Goal: Book appointment/travel/reservation

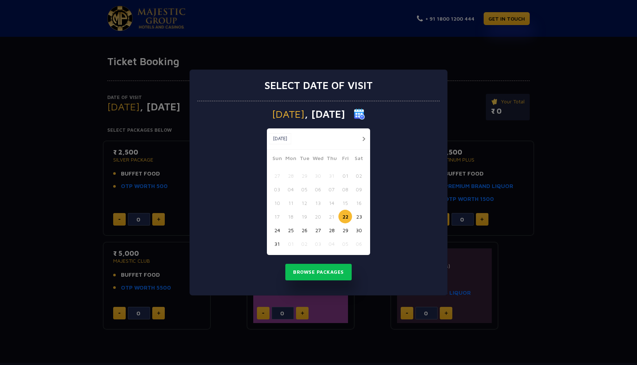
click at [345, 230] on button "29" at bounding box center [345, 231] width 14 height 14
click at [329, 272] on button "Browse Packages" at bounding box center [318, 272] width 66 height 17
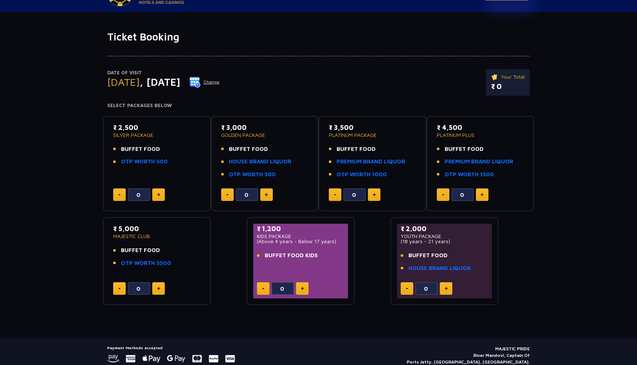
scroll to position [53, 0]
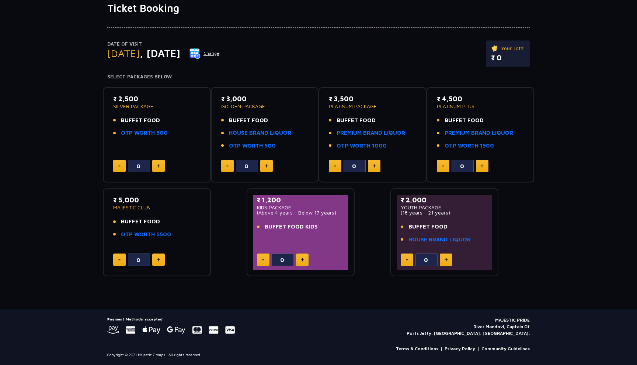
click at [424, 203] on p "₹ 2,000" at bounding box center [443, 200] width 87 height 10
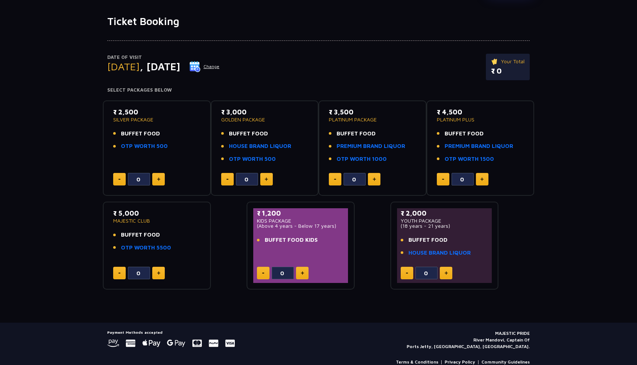
scroll to position [0, 0]
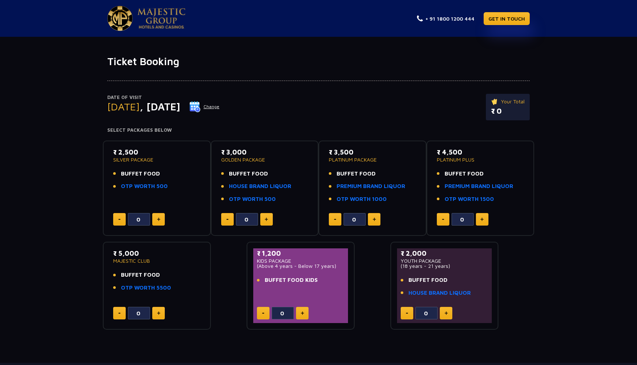
click at [374, 218] on img at bounding box center [373, 220] width 3 height 4
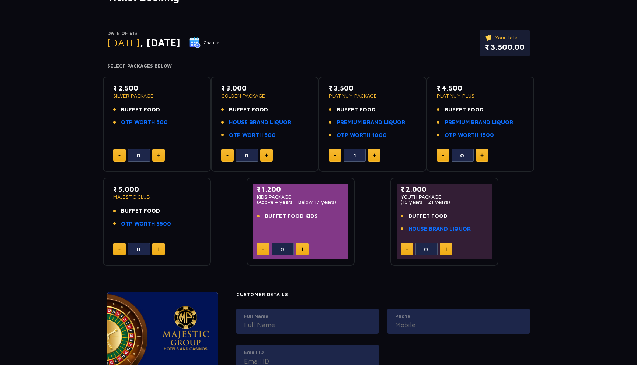
scroll to position [60, 0]
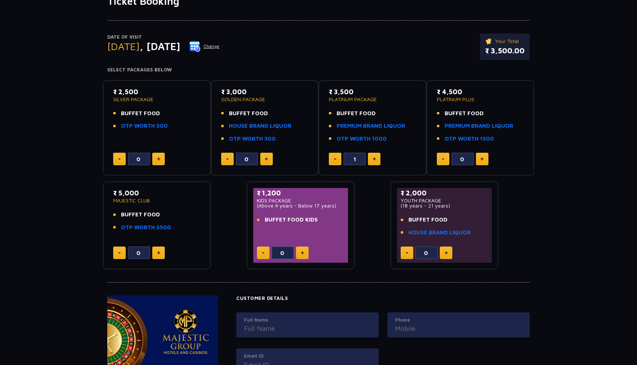
click at [379, 158] on button at bounding box center [374, 159] width 13 height 13
click at [379, 157] on button at bounding box center [374, 159] width 13 height 13
type input "5"
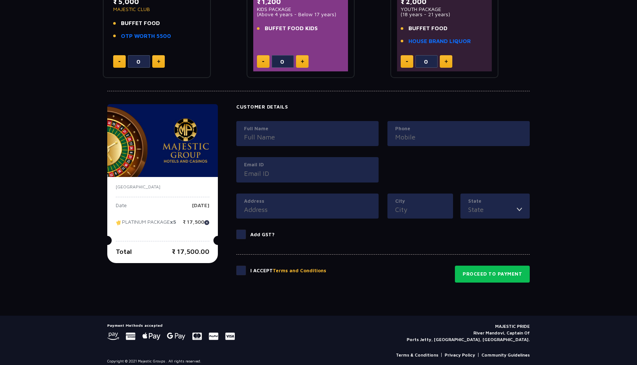
scroll to position [258, 0]
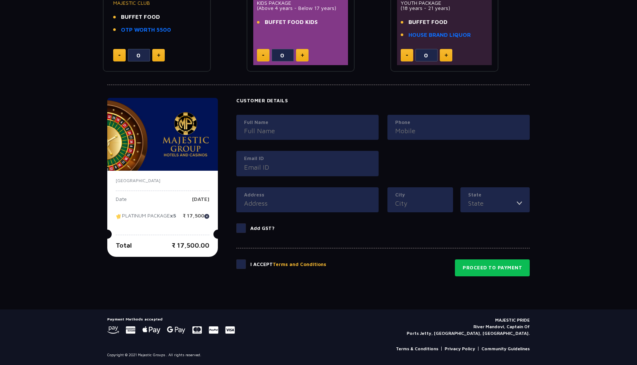
click at [244, 269] on div "I Accept Terms and Conditions" at bounding box center [281, 268] width 90 height 17
click at [245, 263] on span at bounding box center [241, 265] width 10 height 10
click at [0, 0] on input "checkbox" at bounding box center [0, 0] width 0 height 0
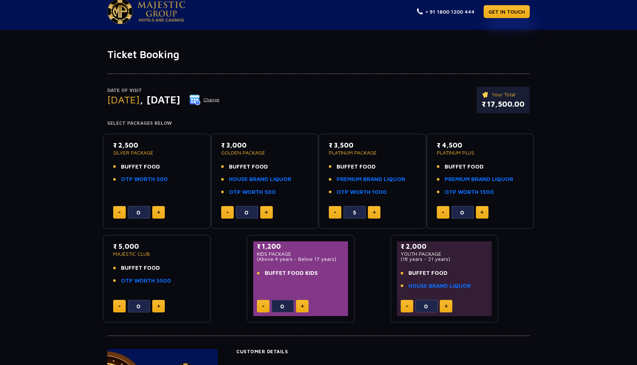
scroll to position [0, 0]
